Goal: Find specific page/section: Find specific page/section

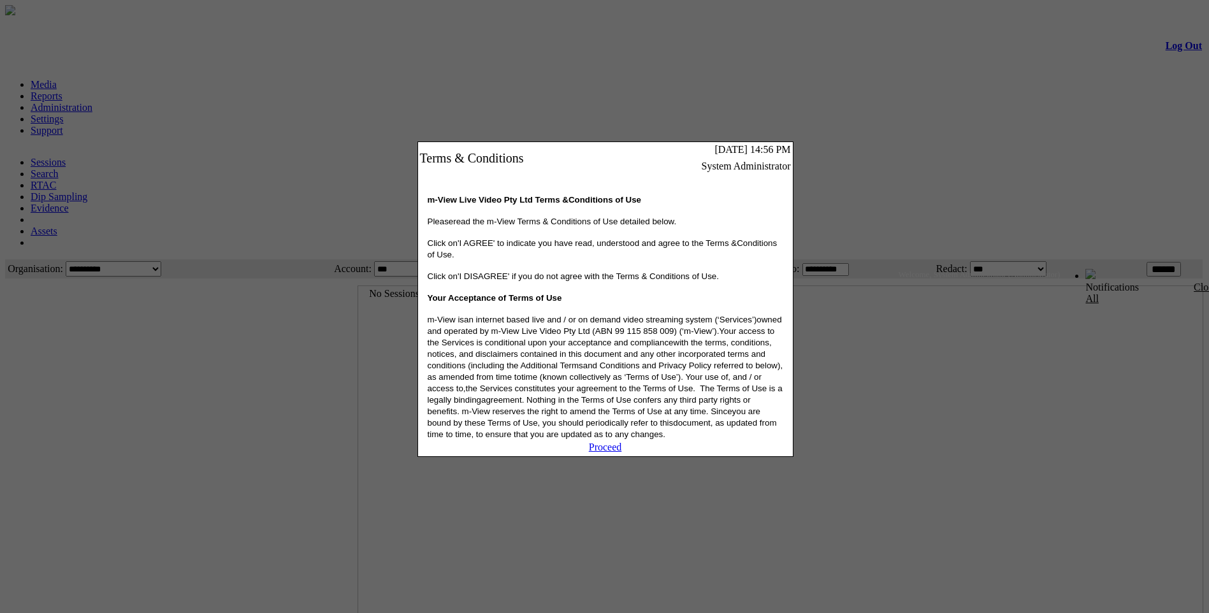
click at [605, 453] on link "Proceed" at bounding box center [605, 447] width 33 height 11
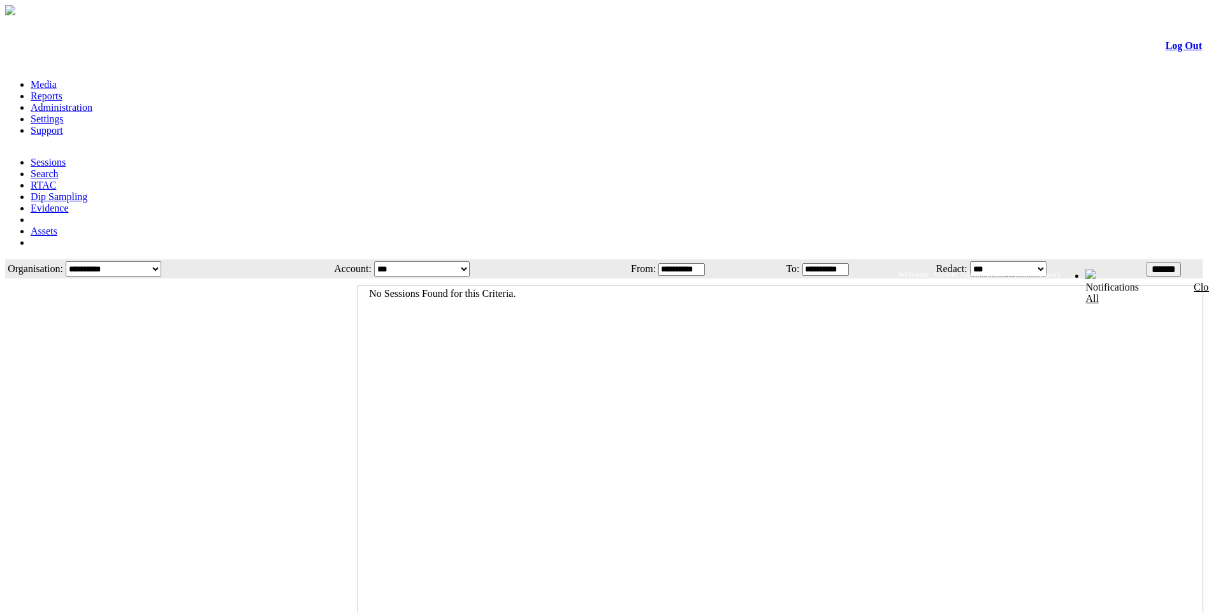
click at [92, 102] on link "Administration" at bounding box center [62, 107] width 62 height 11
